Goal: Task Accomplishment & Management: Use online tool/utility

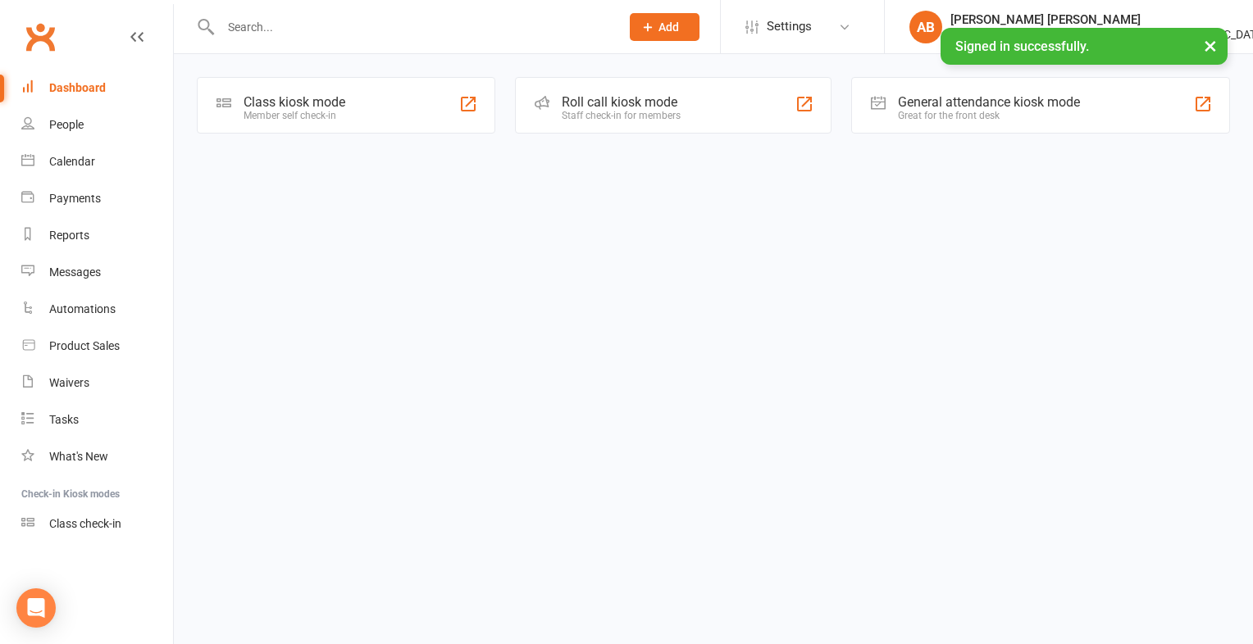
click at [345, 110] on div "Member self check-in" at bounding box center [294, 115] width 102 height 11
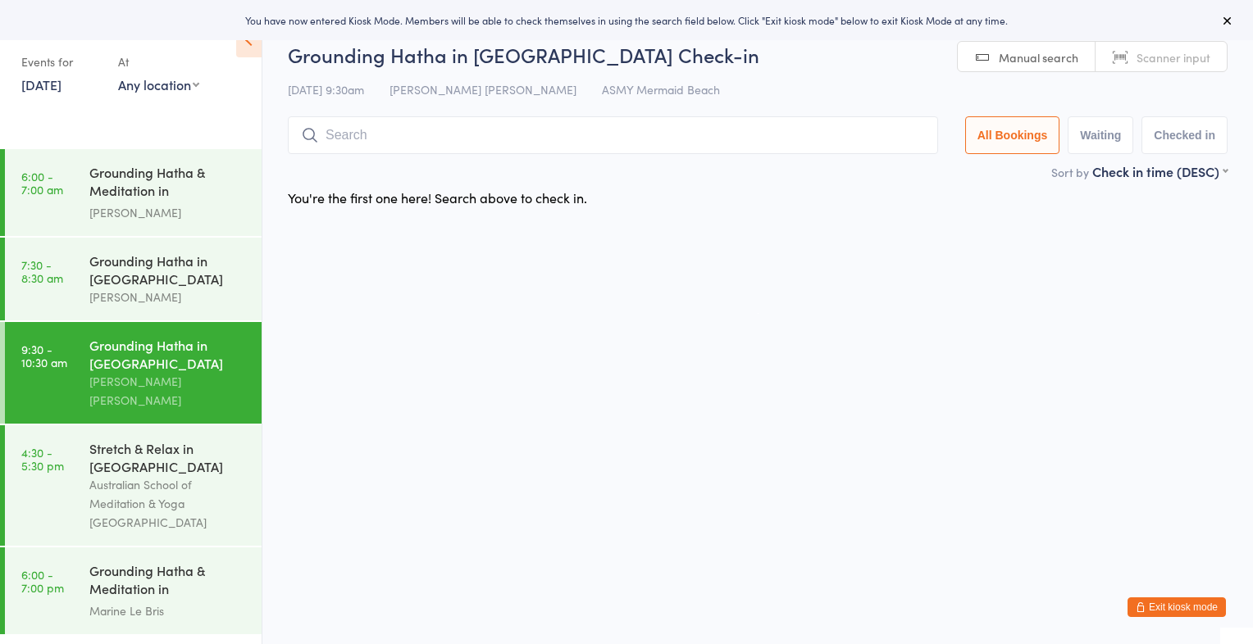
click at [1192, 61] on span "Scanner input" at bounding box center [1173, 57] width 74 height 16
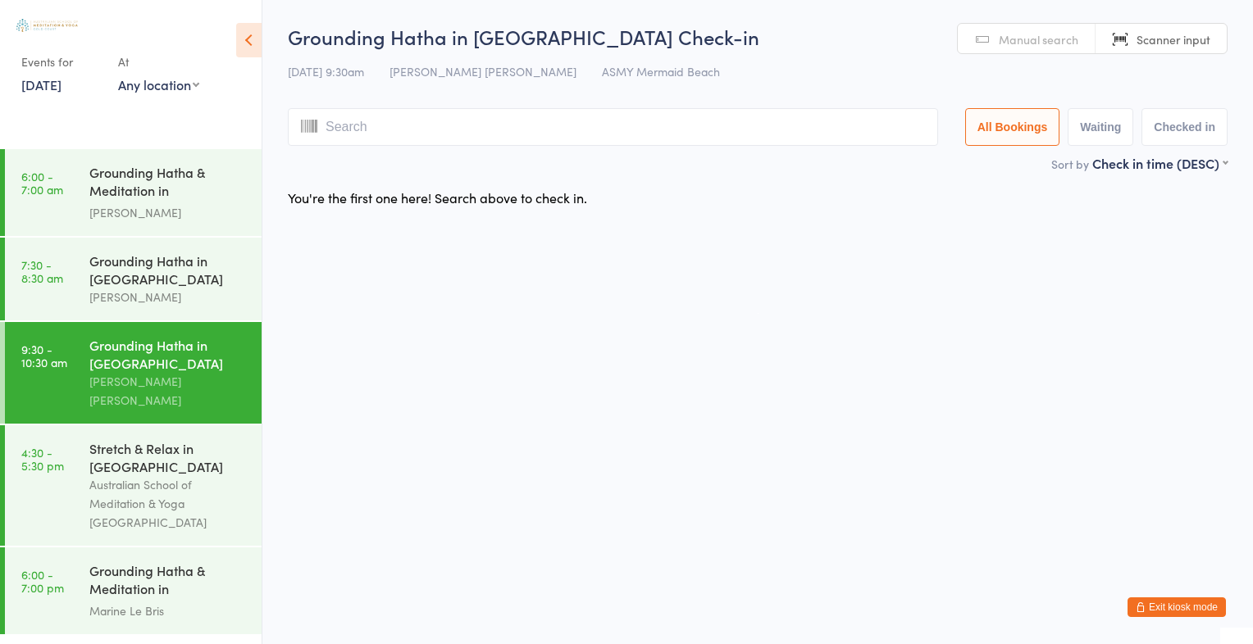
click at [1043, 28] on link "Manual search" at bounding box center [1026, 39] width 138 height 31
click at [1066, 32] on span "Manual search" at bounding box center [1038, 39] width 80 height 16
type input "mi"
type input "k"
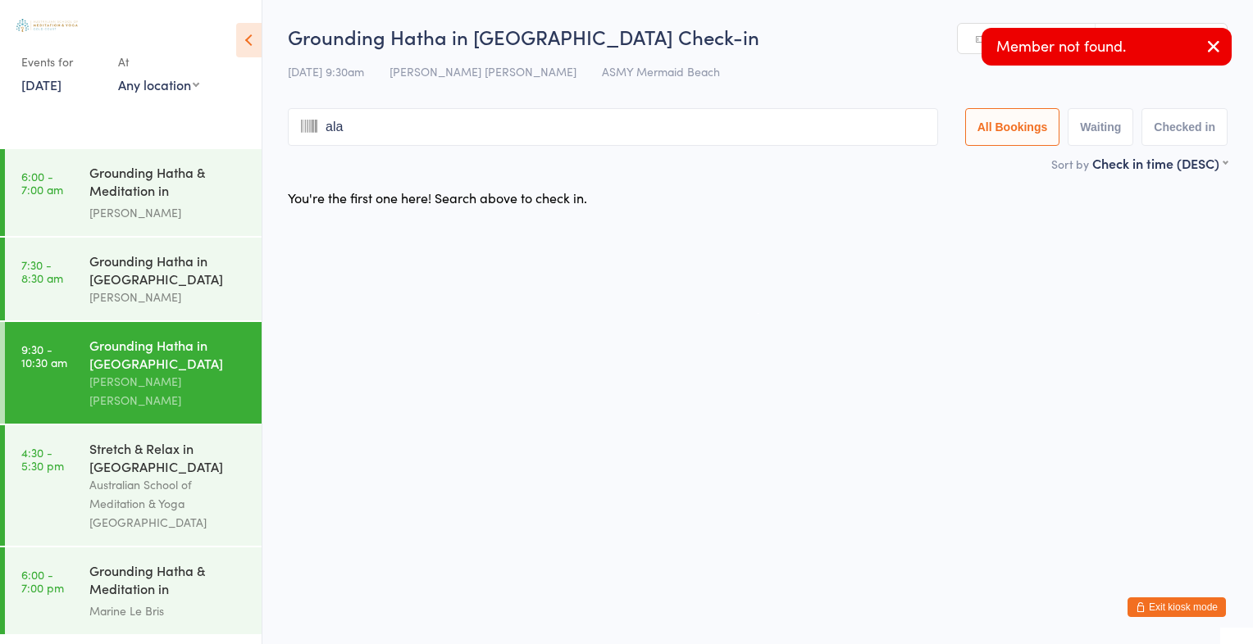
type input "alay"
click at [1198, 50] on button "button" at bounding box center [1213, 48] width 36 height 38
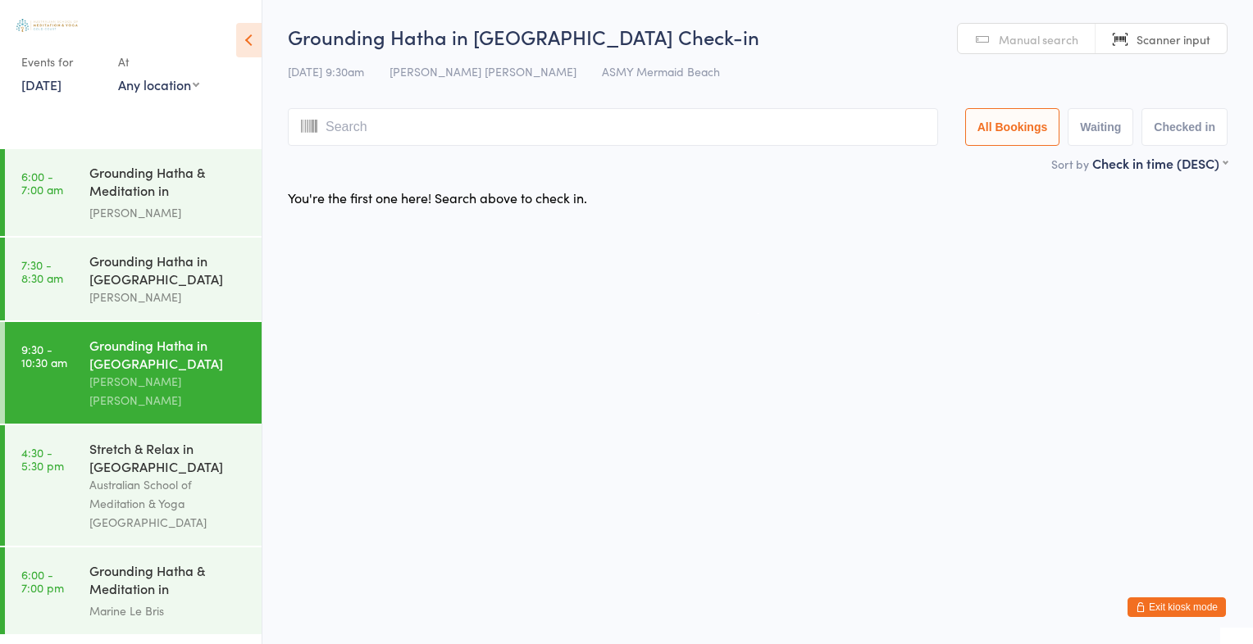
click at [1010, 41] on span "Manual search" at bounding box center [1038, 39] width 80 height 16
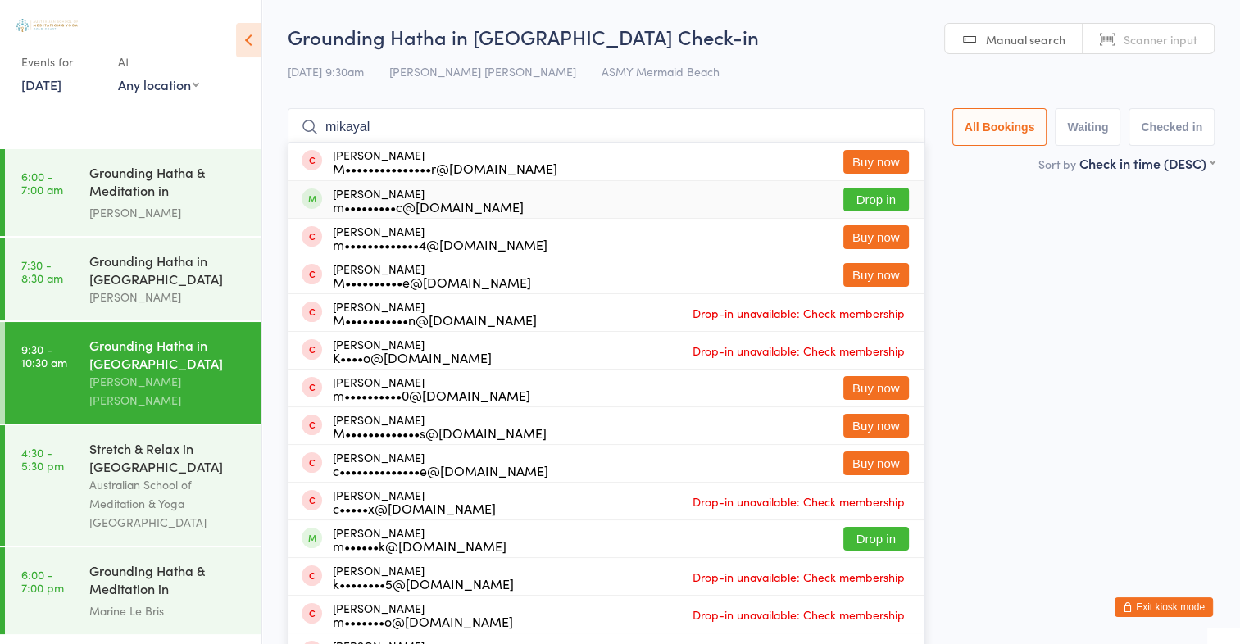
type input "mikayal"
click at [885, 192] on button "Drop in" at bounding box center [877, 200] width 66 height 24
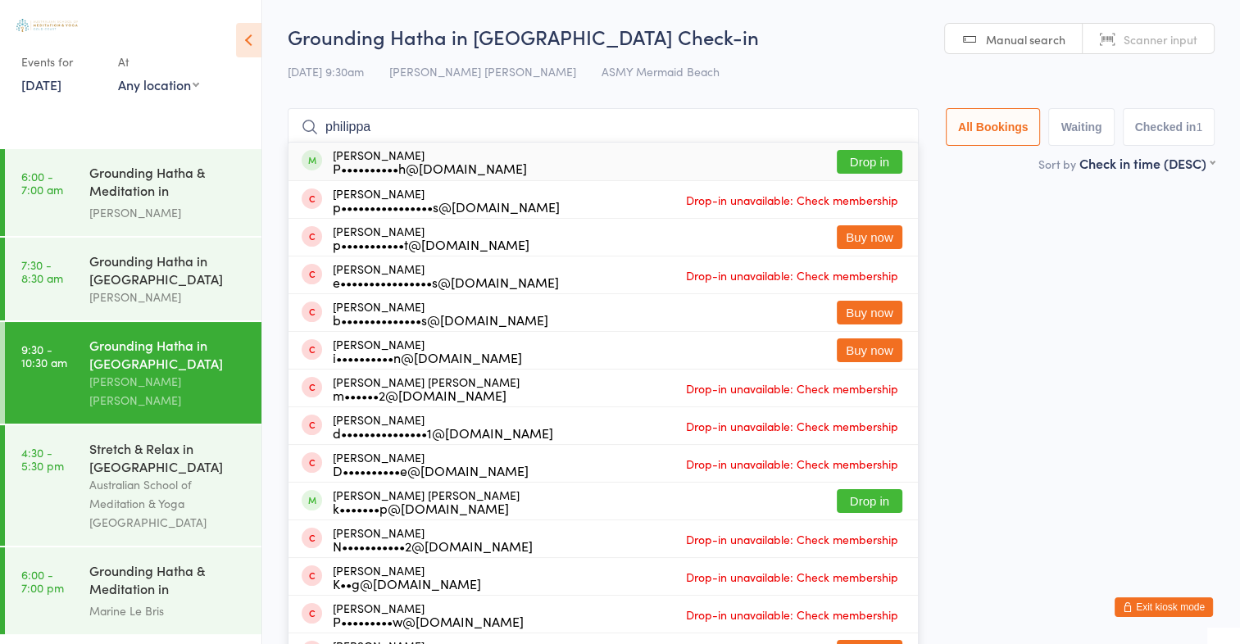
type input "philippa"
click at [853, 160] on button "Drop in" at bounding box center [870, 162] width 66 height 24
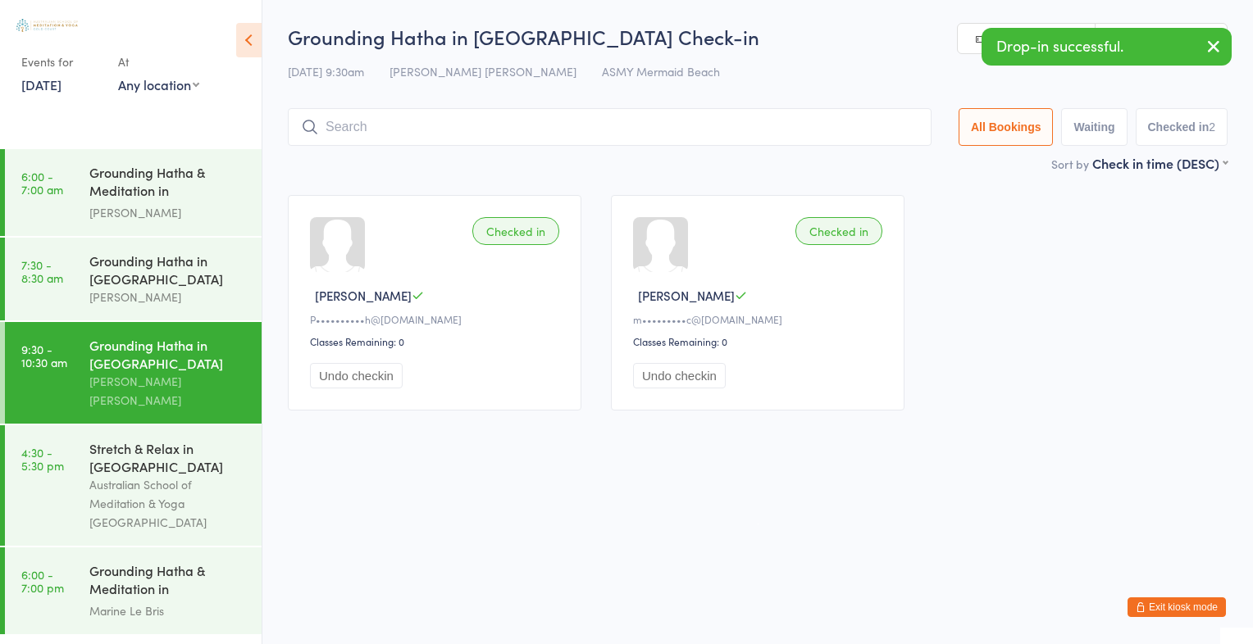
click at [1223, 41] on button "button" at bounding box center [1213, 48] width 36 height 38
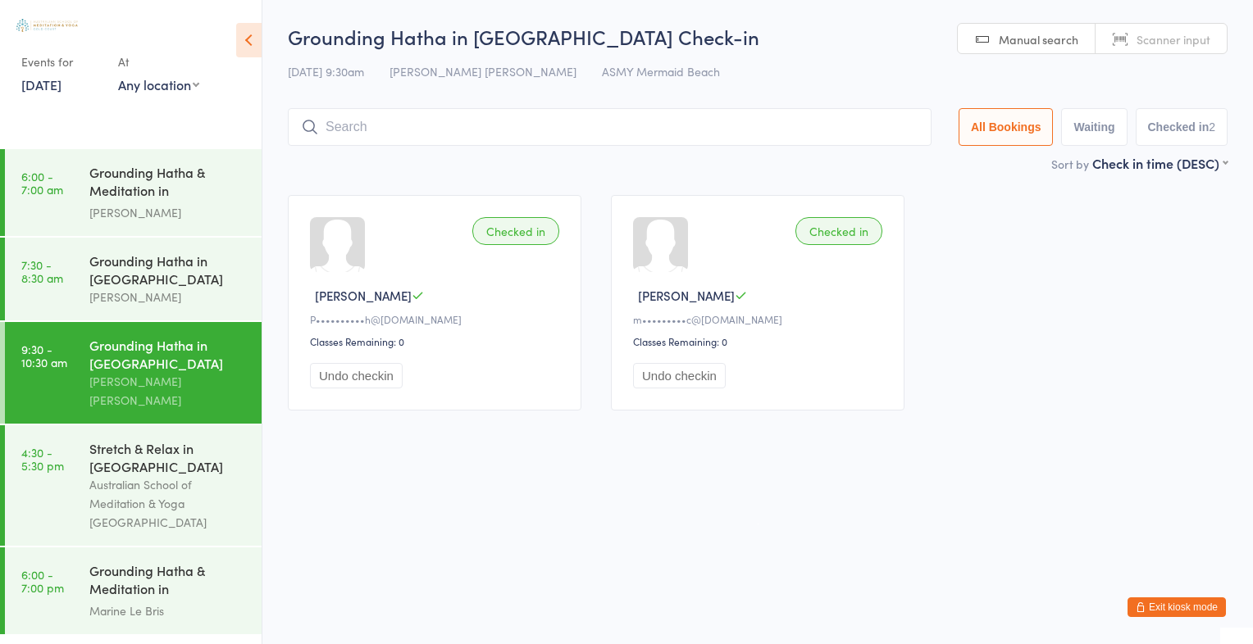
click at [1172, 31] on span "Scanner input" at bounding box center [1173, 39] width 74 height 16
